Goal: Information Seeking & Learning: Learn about a topic

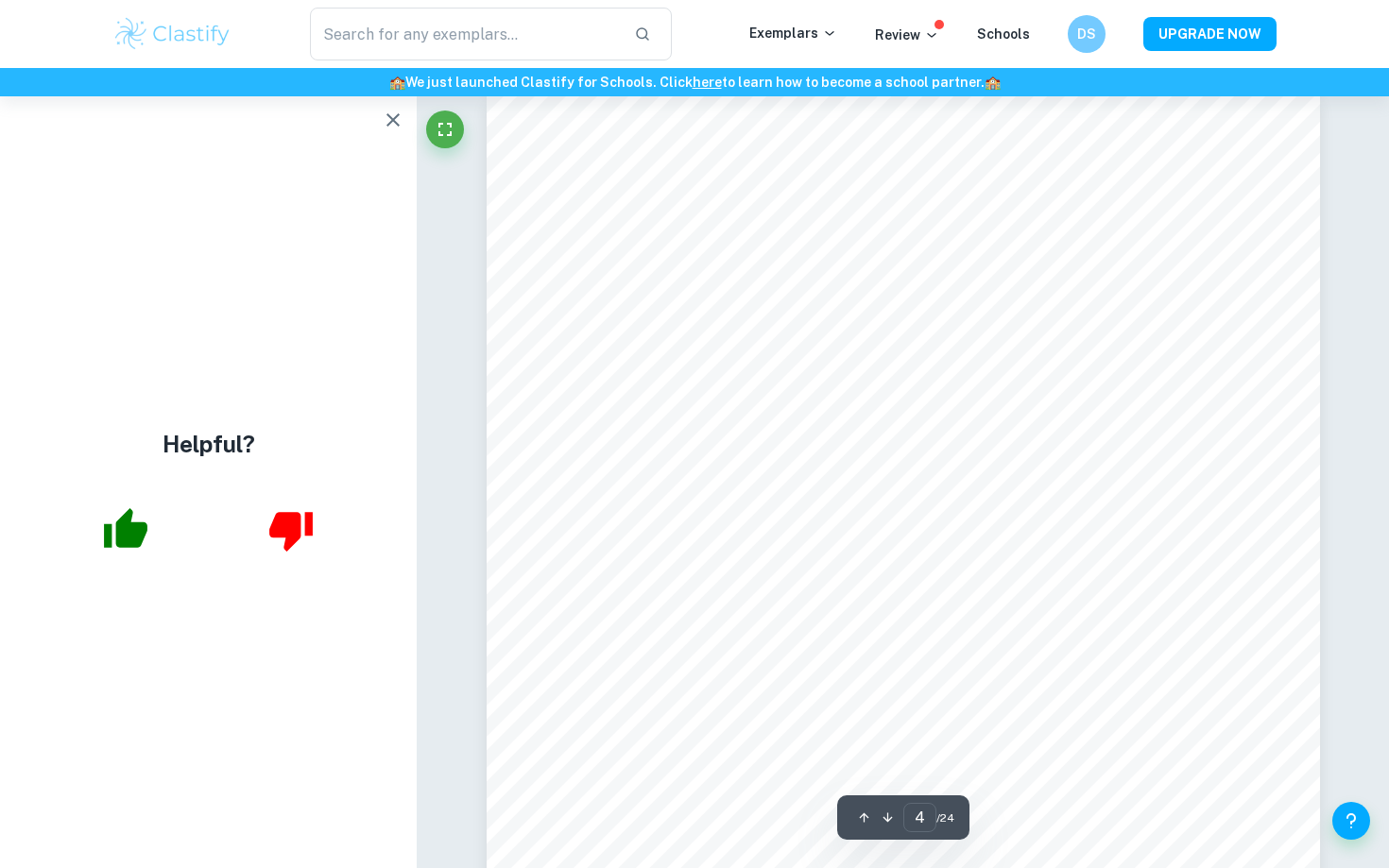
scroll to position [3854, 0]
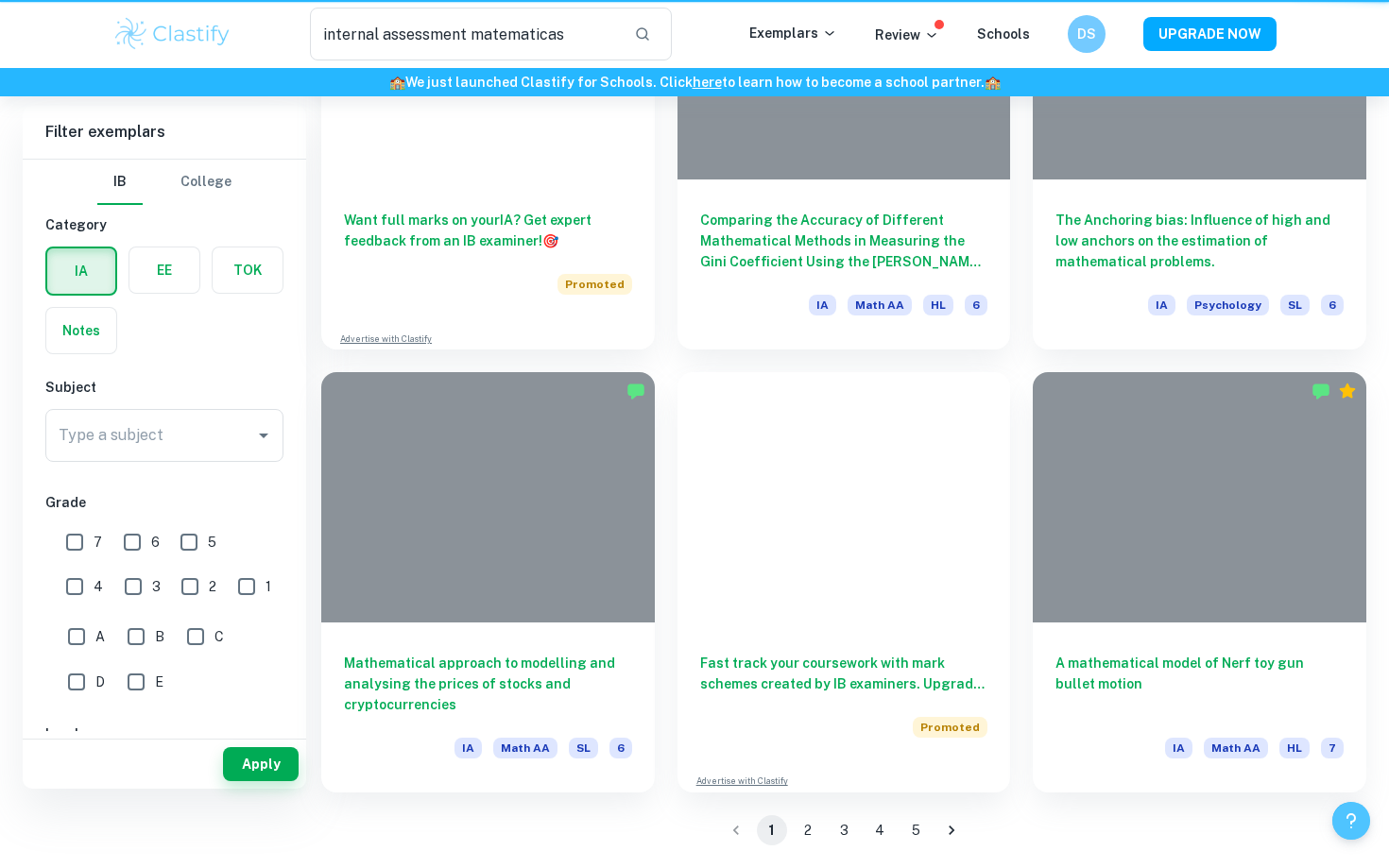
scroll to position [37, 0]
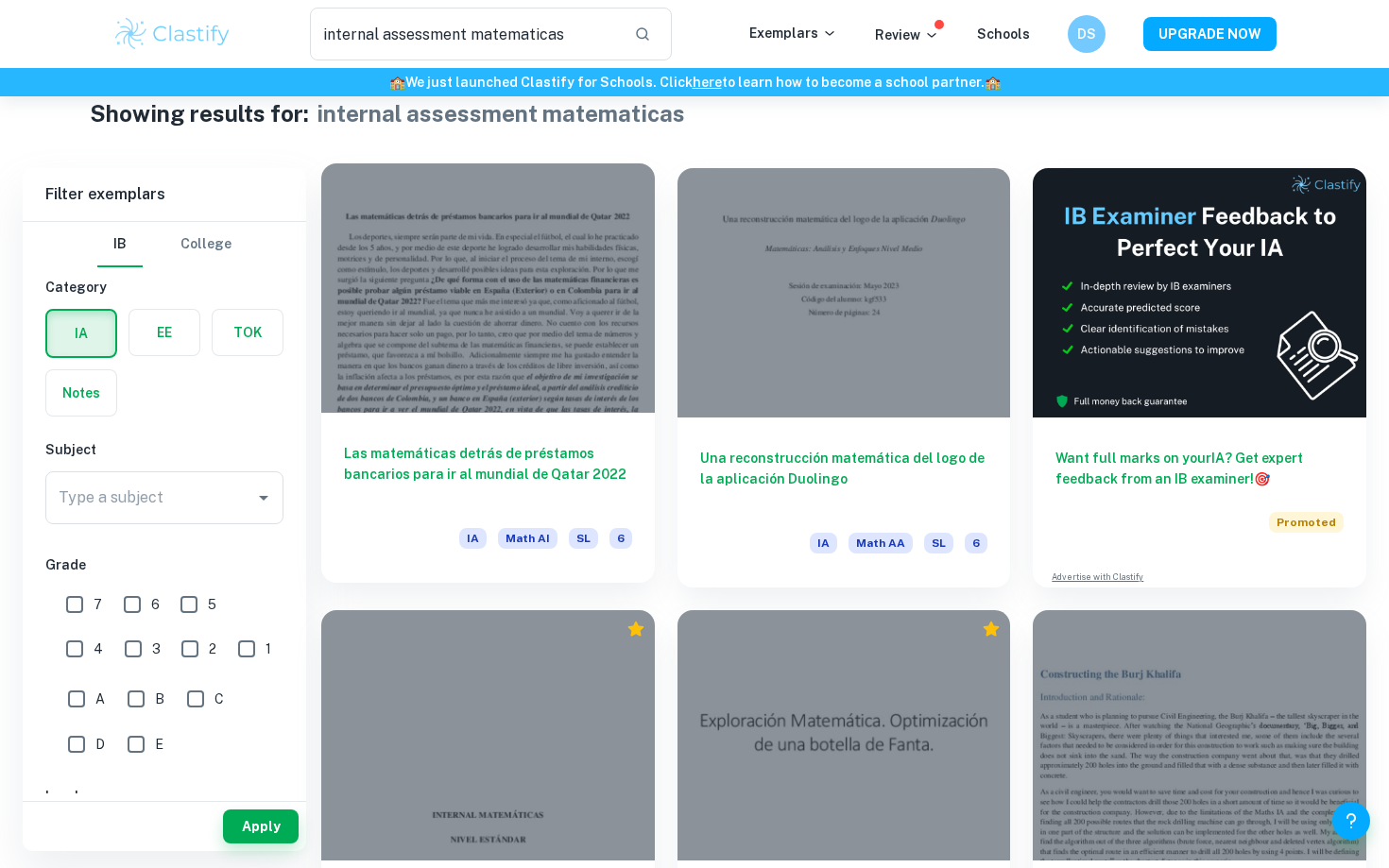
click at [552, 495] on h6 "Las matemáticas detrás de préstamos bancarios para ir al mundial de Qatar 2022" at bounding box center [488, 473] width 288 height 62
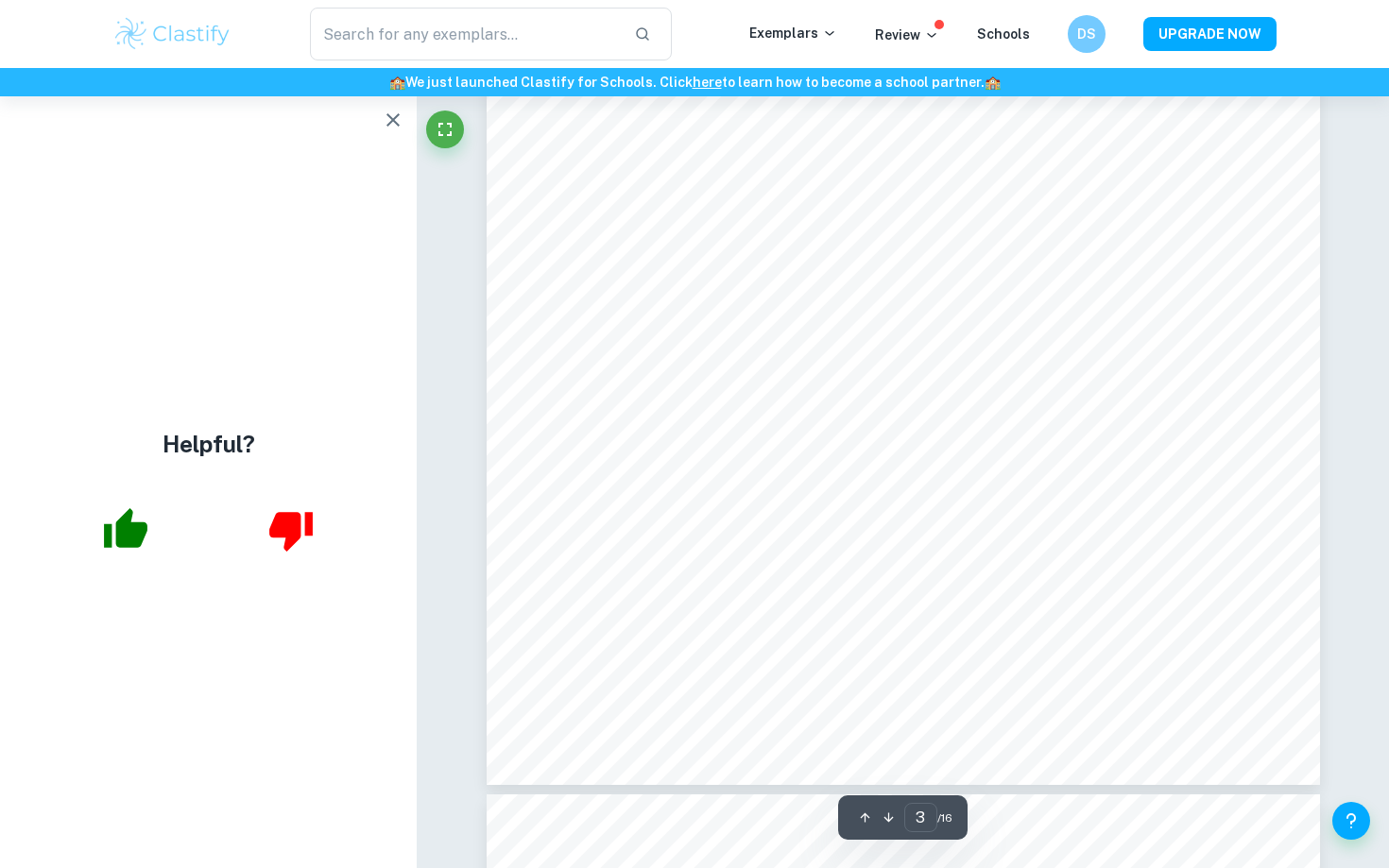
scroll to position [2856, 0]
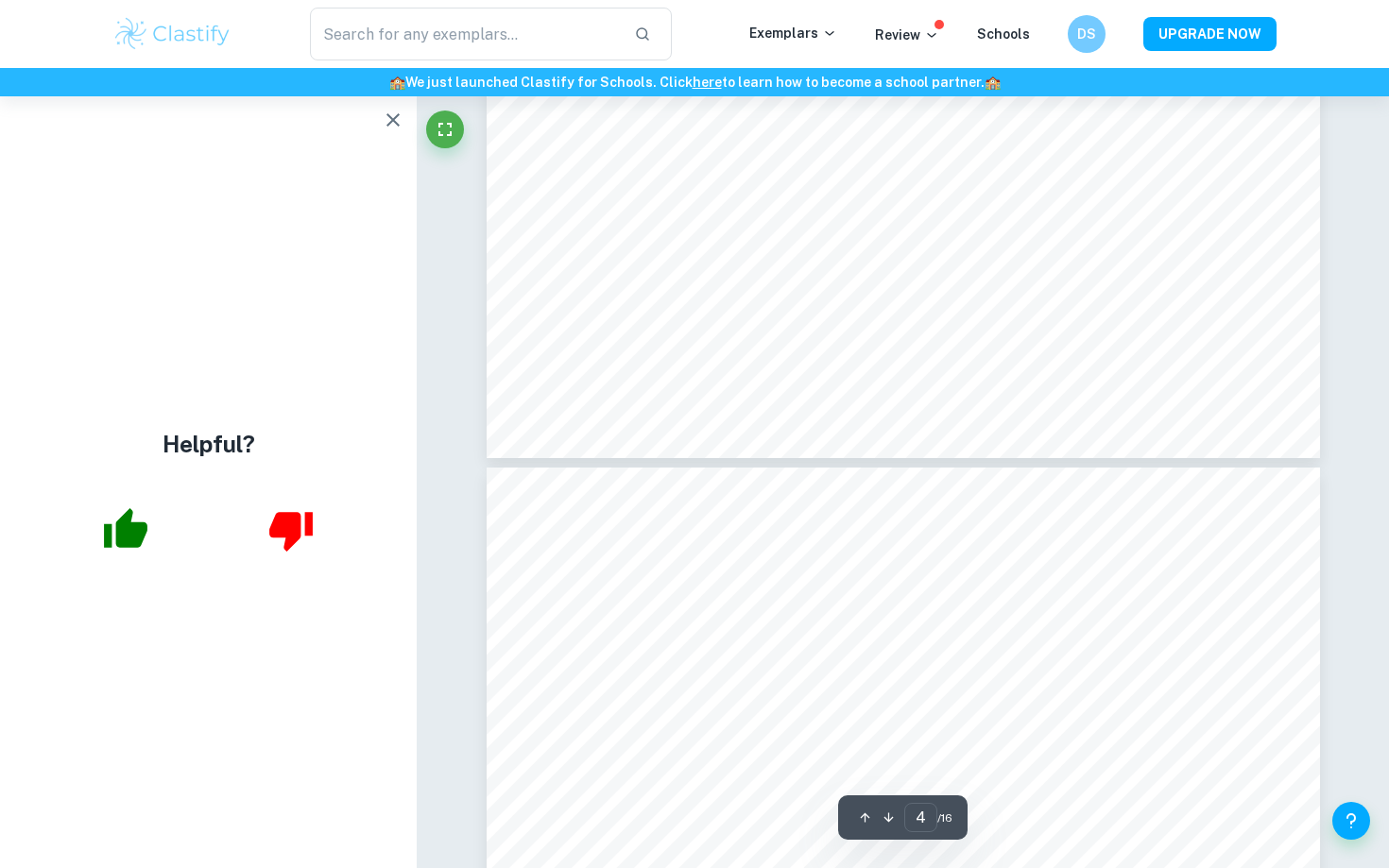
type input "5"
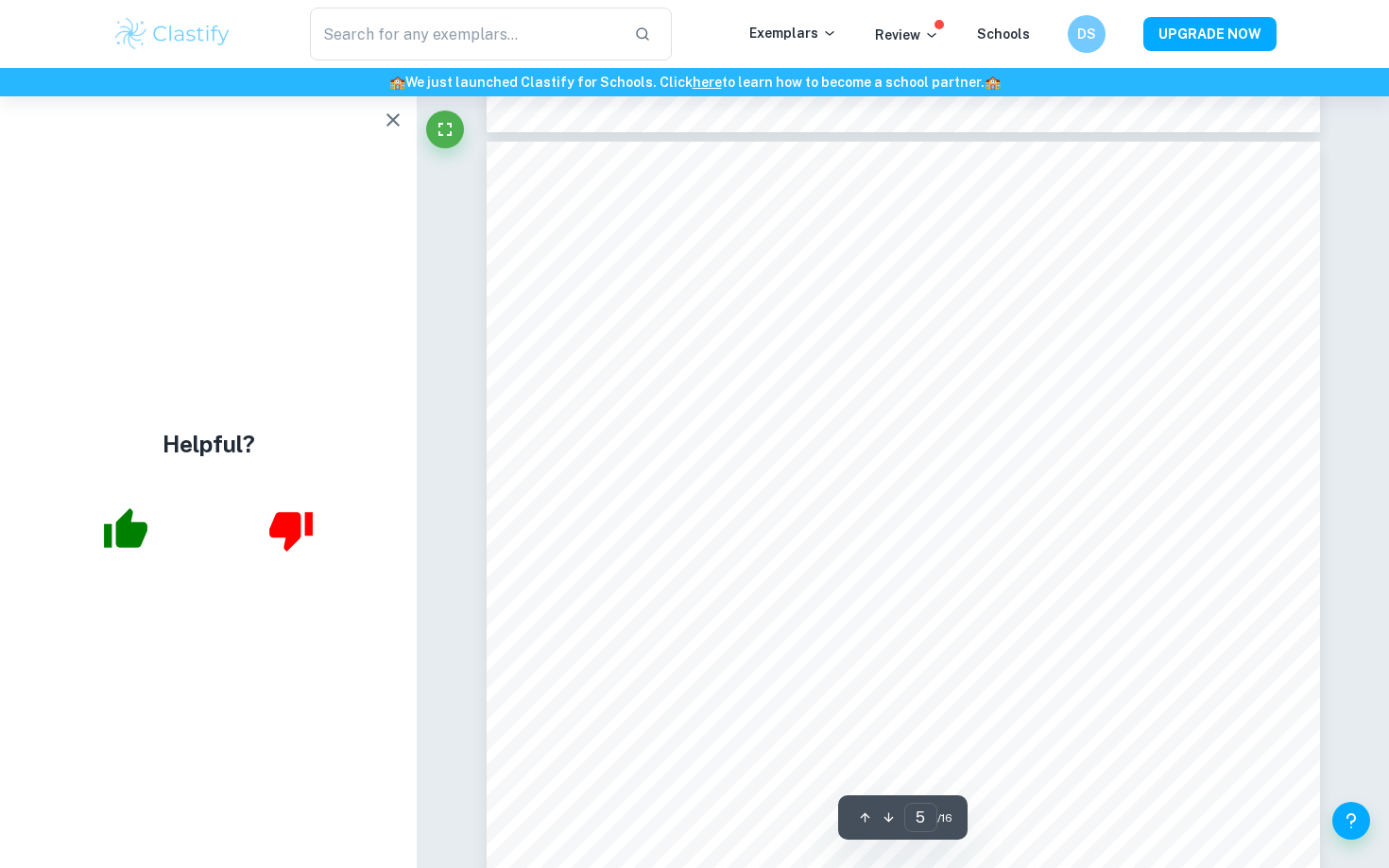
scroll to position [4599, 0]
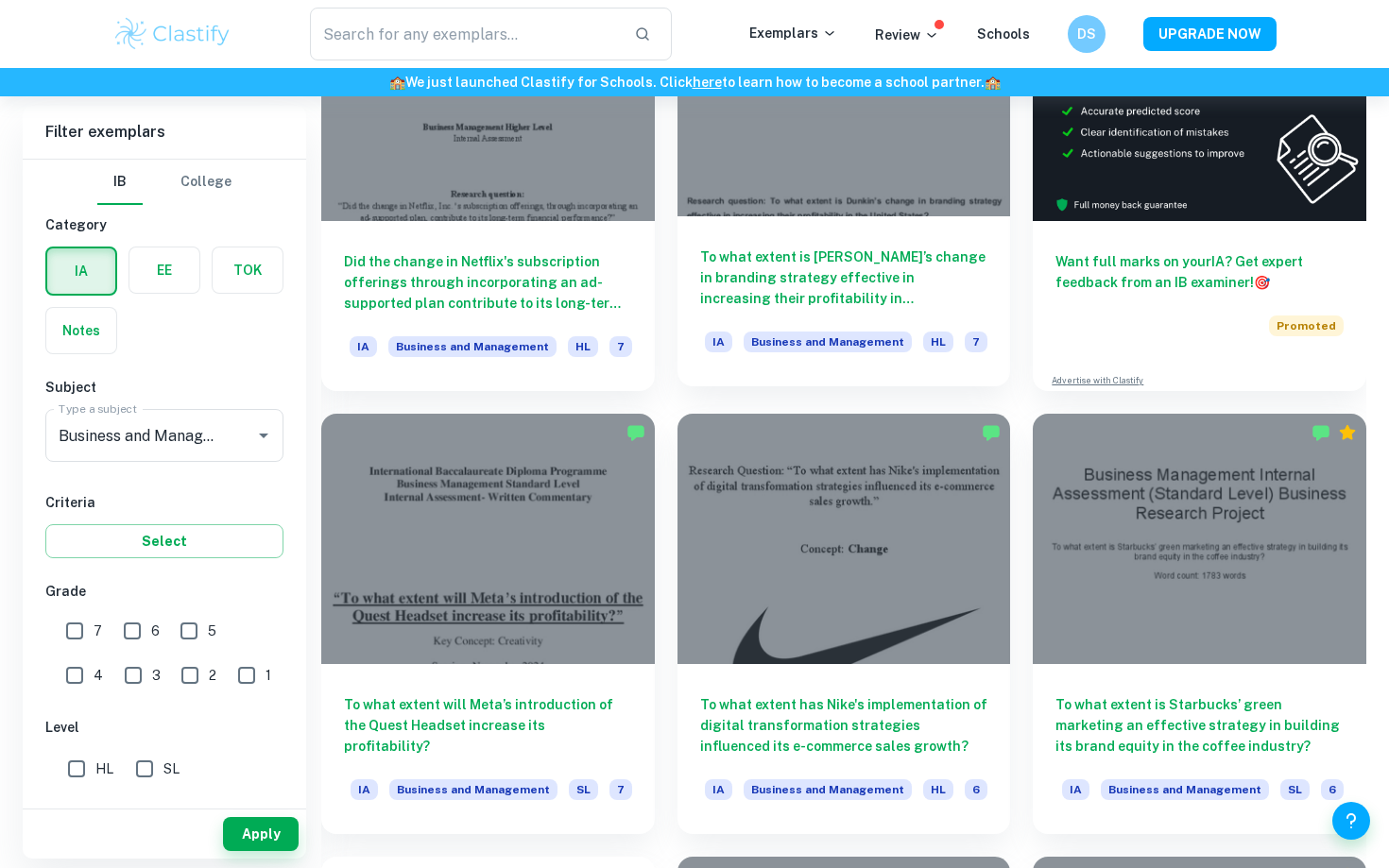
scroll to position [739, 0]
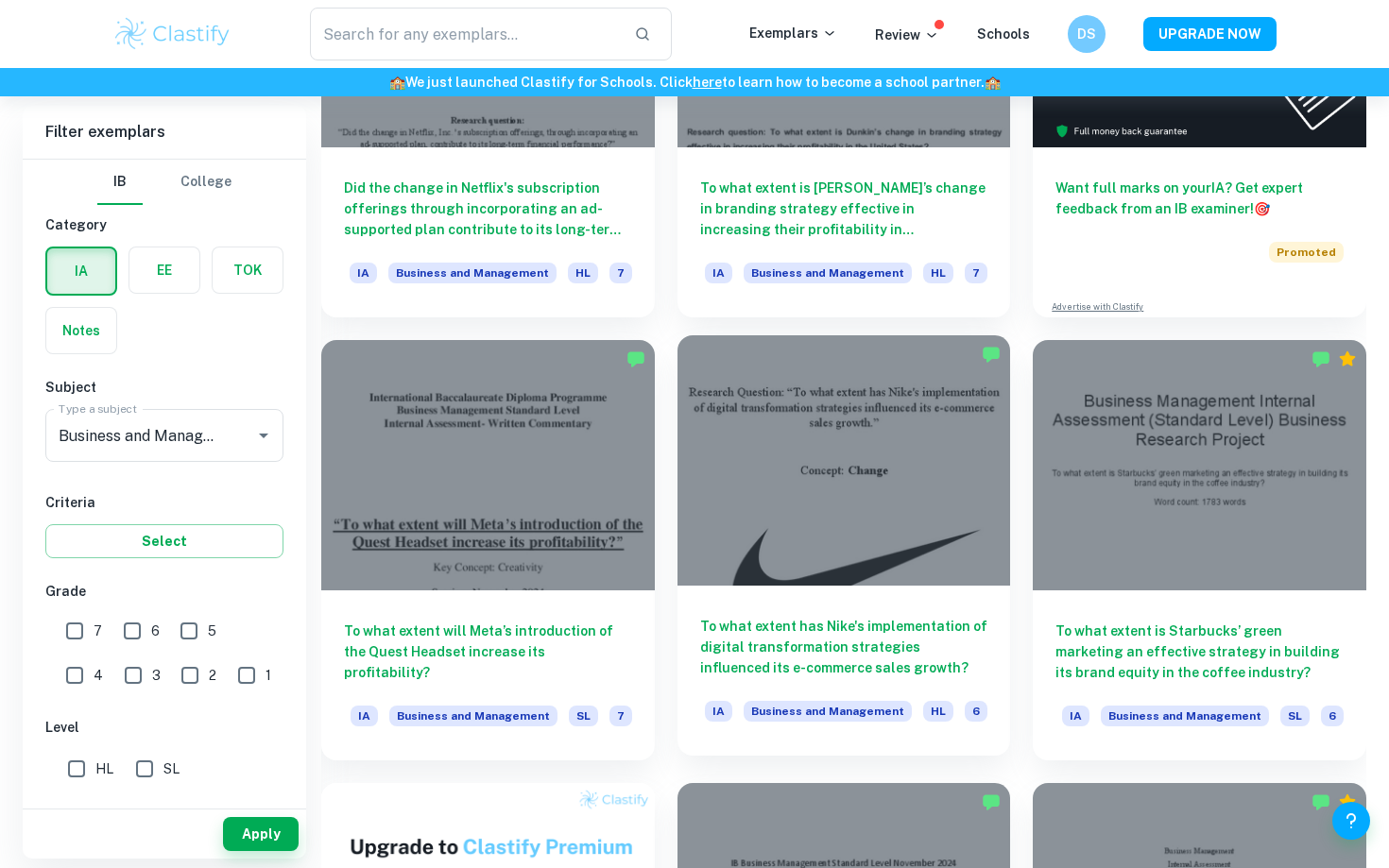
click at [910, 552] on div at bounding box center [844, 460] width 333 height 250
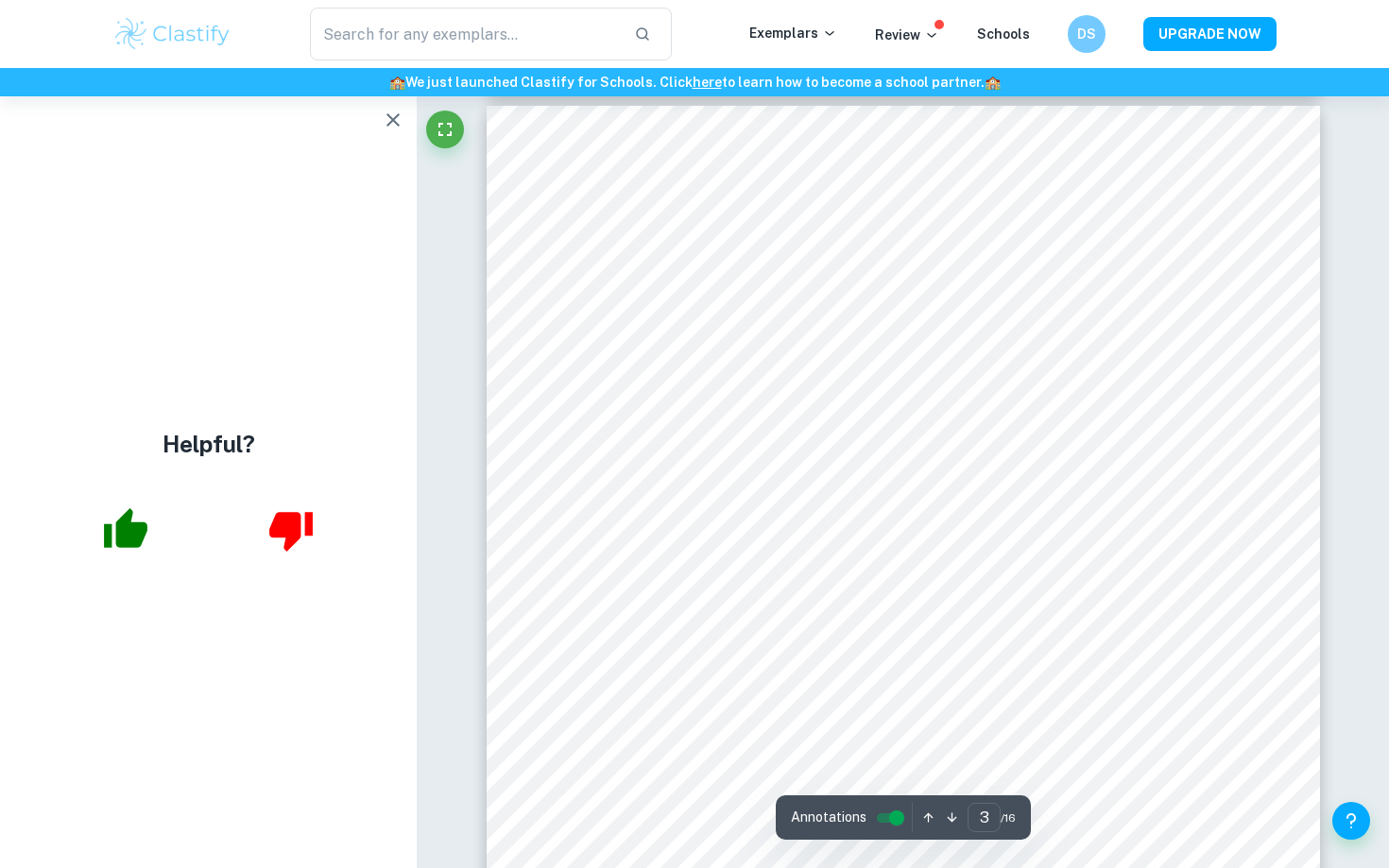
scroll to position [2457, 0]
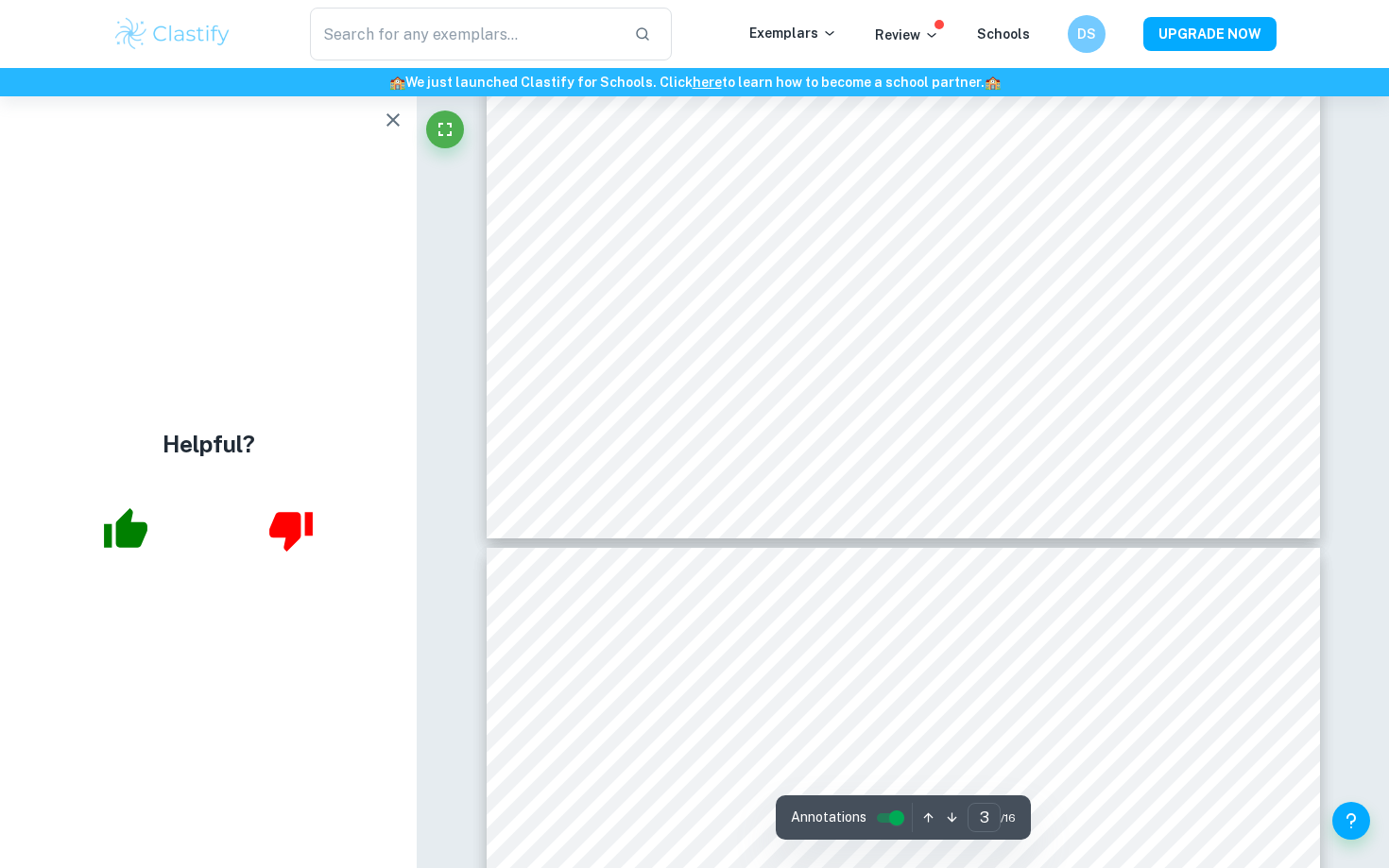
type input "4"
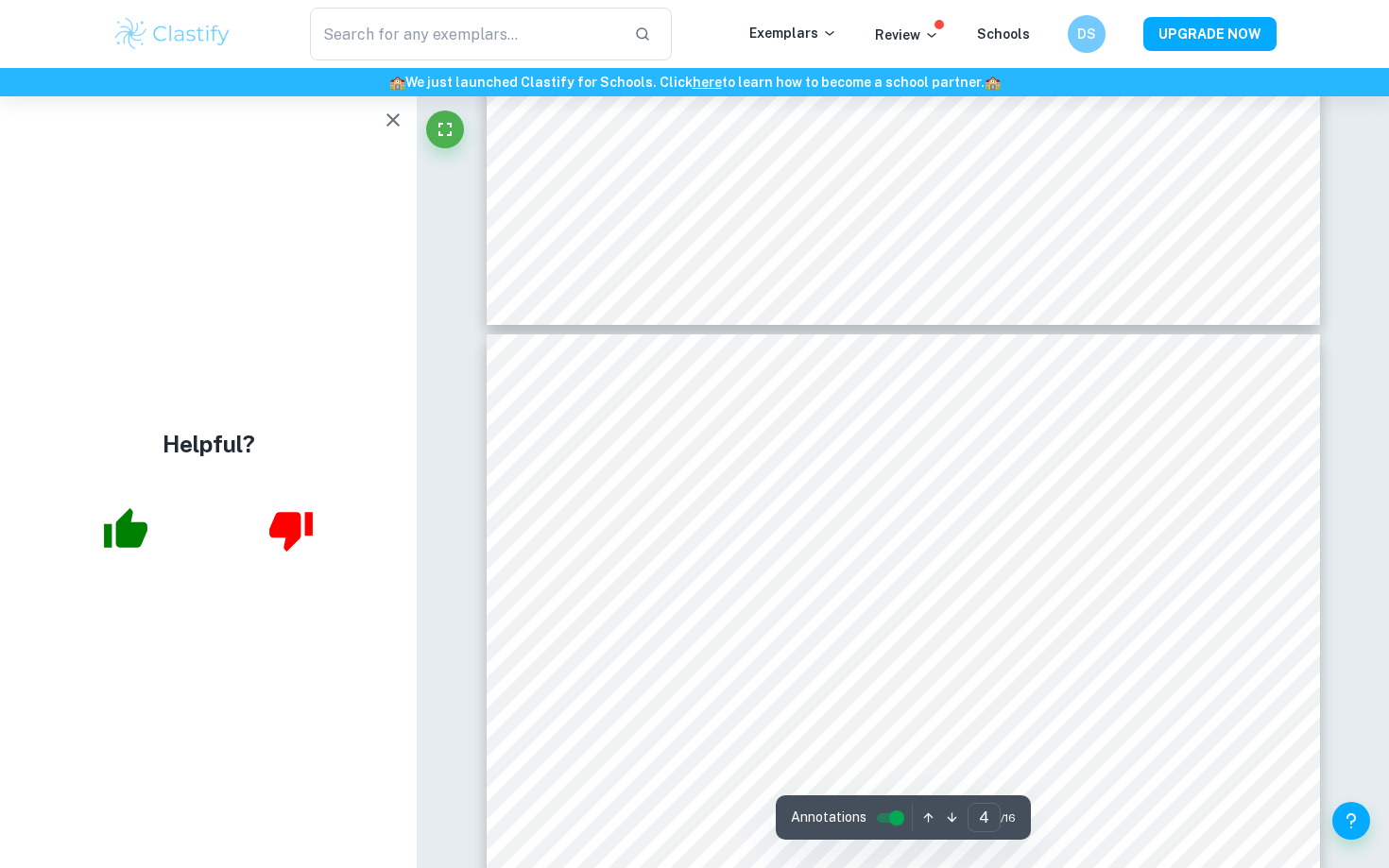
scroll to position [3311, 0]
